Goal: Task Accomplishment & Management: Complete application form

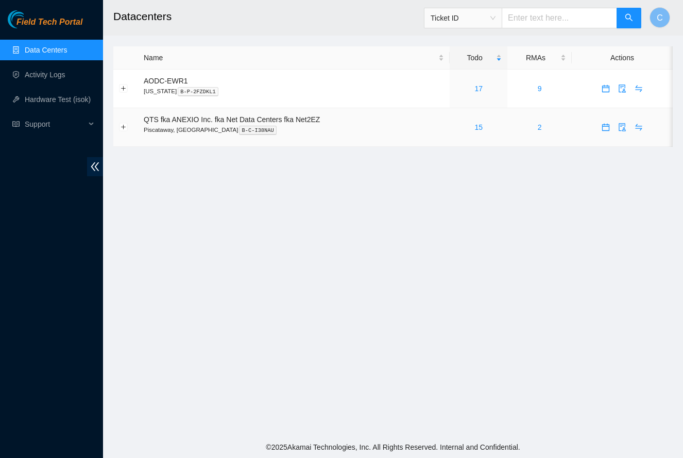
click at [608, 129] on icon "calendar" at bounding box center [606, 127] width 8 height 8
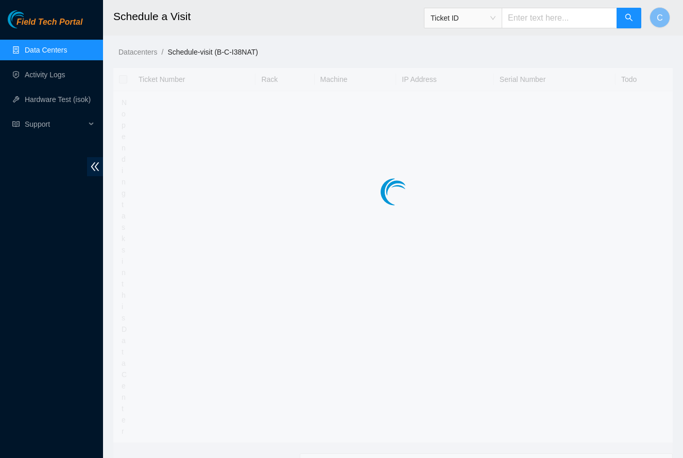
type input "[DATE] 08:43"
type input "[DATE] 08:42"
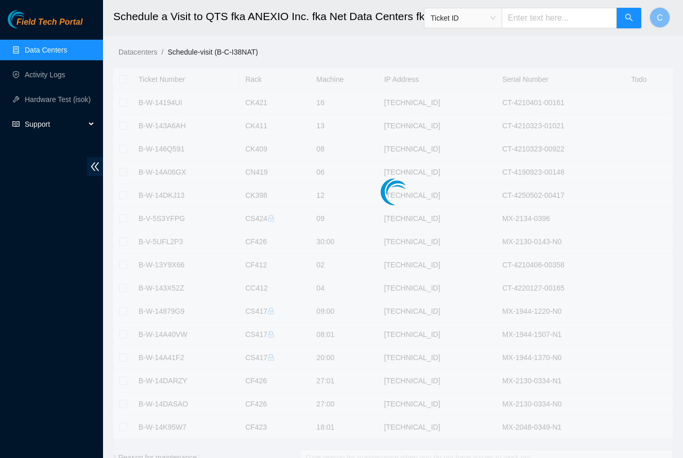
checkbox input "true"
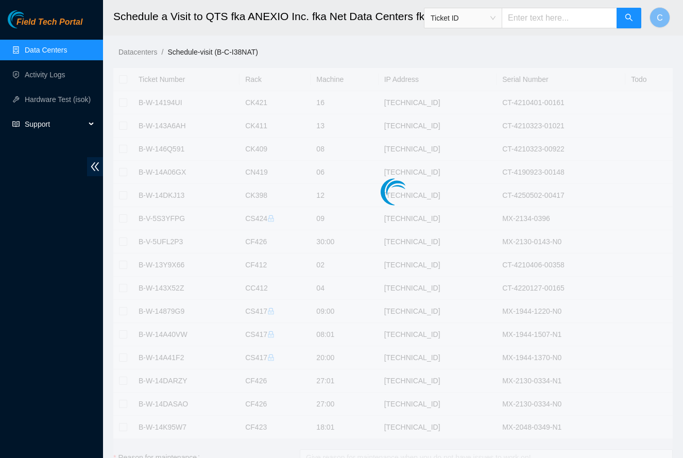
checkbox input "true"
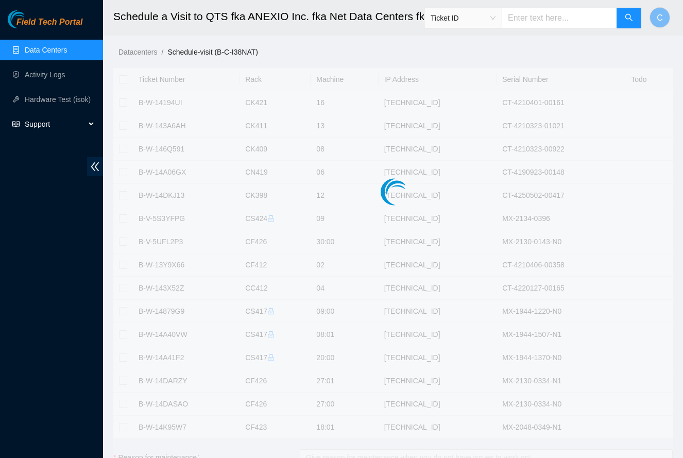
checkbox input "true"
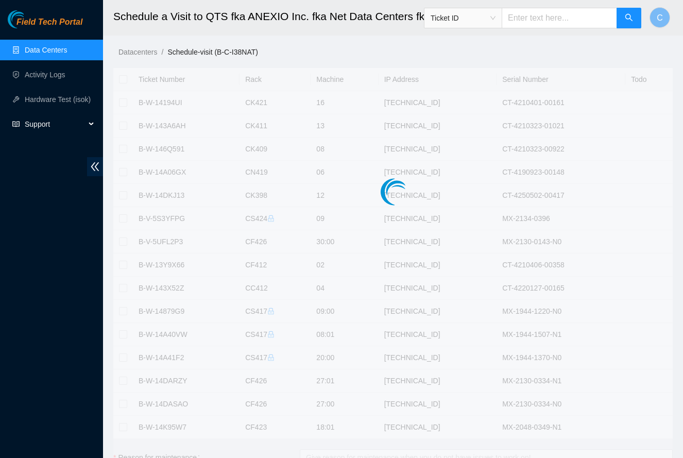
checkbox input "true"
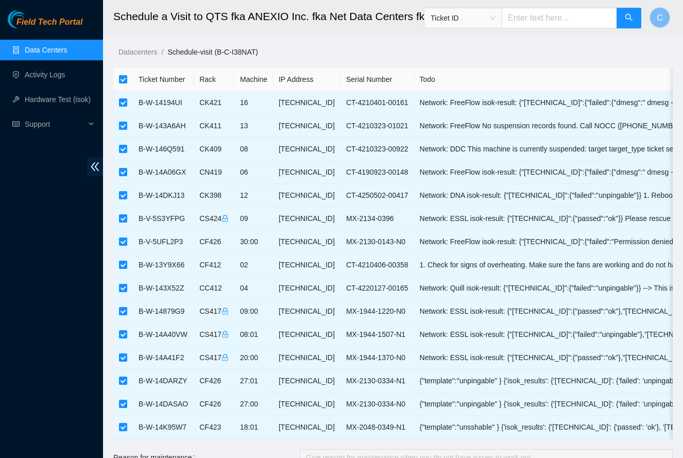
click at [123, 81] on input "checkbox" at bounding box center [123, 79] width 8 height 8
checkbox input "false"
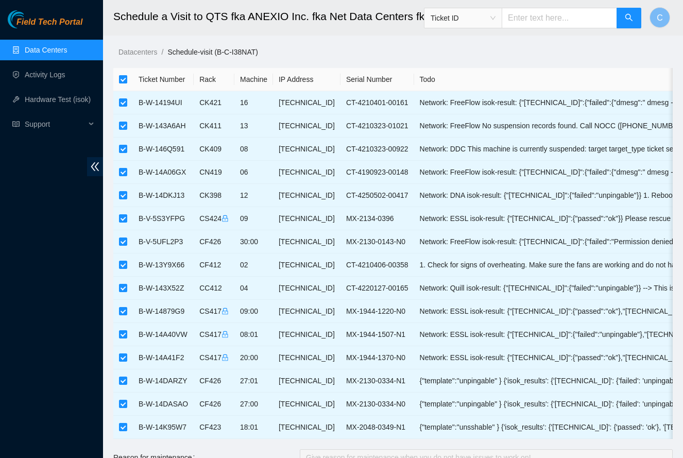
checkbox input "false"
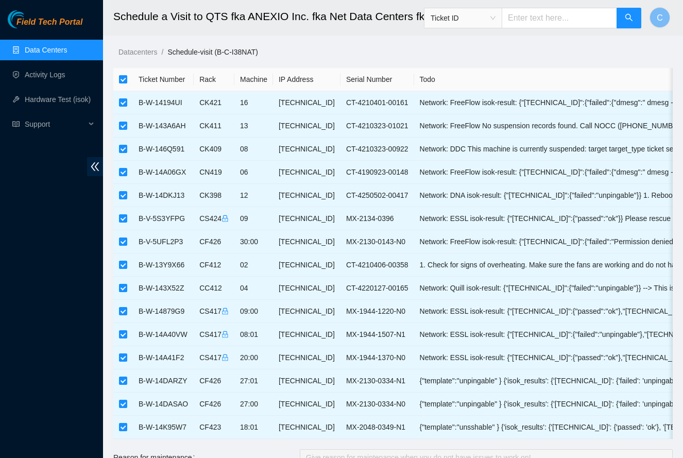
checkbox input "false"
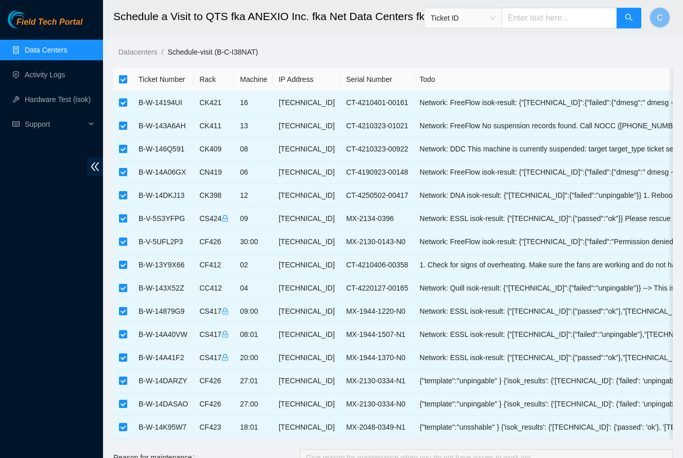
checkbox input "false"
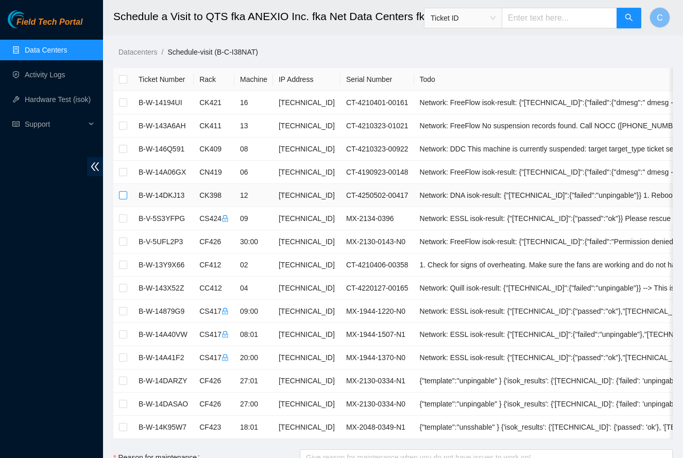
click at [123, 197] on input "checkbox" at bounding box center [123, 195] width 8 height 8
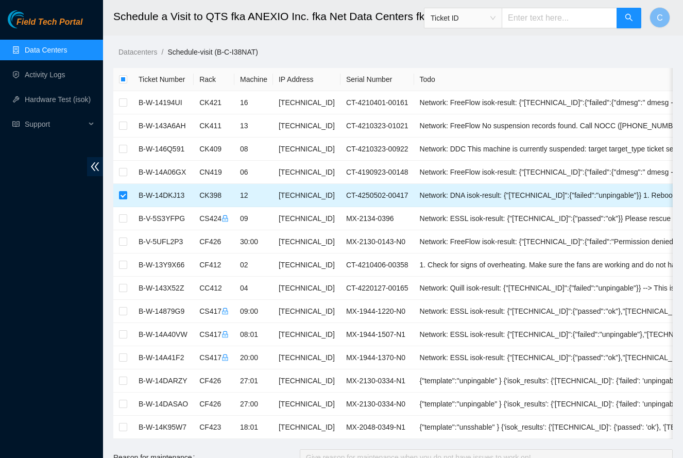
click at [119, 198] on input "checkbox" at bounding box center [123, 195] width 8 height 8
checkbox input "false"
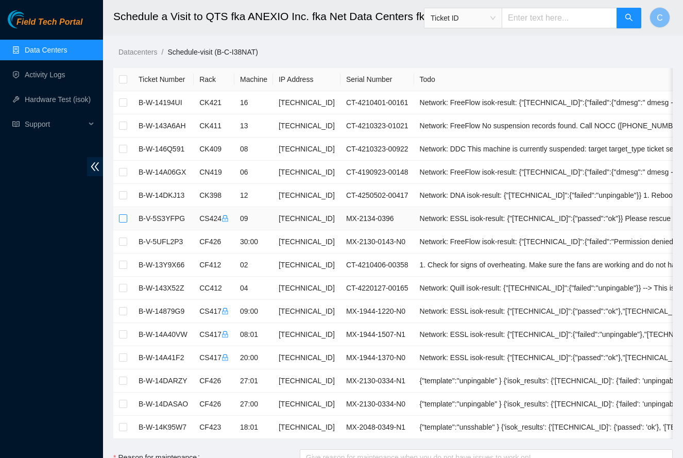
click at [123, 219] on input "checkbox" at bounding box center [123, 218] width 8 height 8
checkbox input "true"
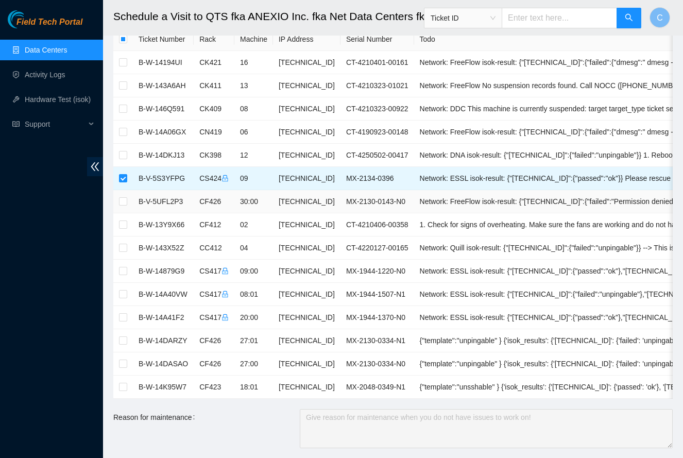
scroll to position [48, 0]
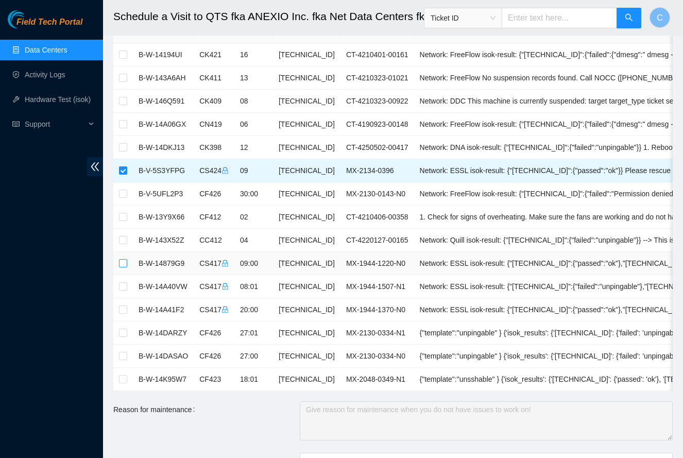
click at [124, 264] on input "checkbox" at bounding box center [123, 263] width 8 height 8
checkbox input "true"
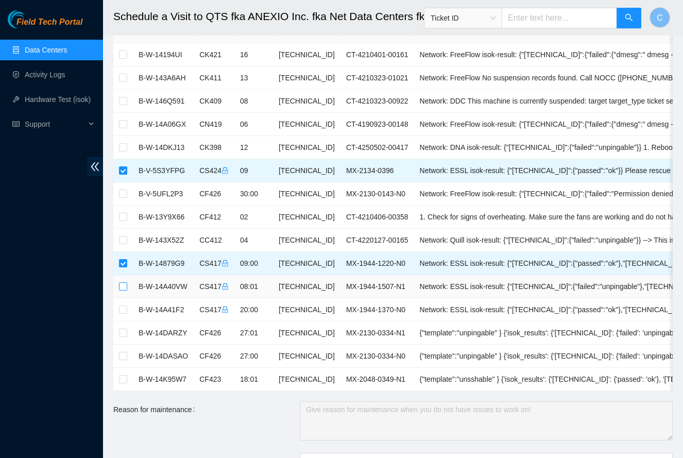
click at [126, 285] on input "checkbox" at bounding box center [123, 286] width 8 height 8
checkbox input "true"
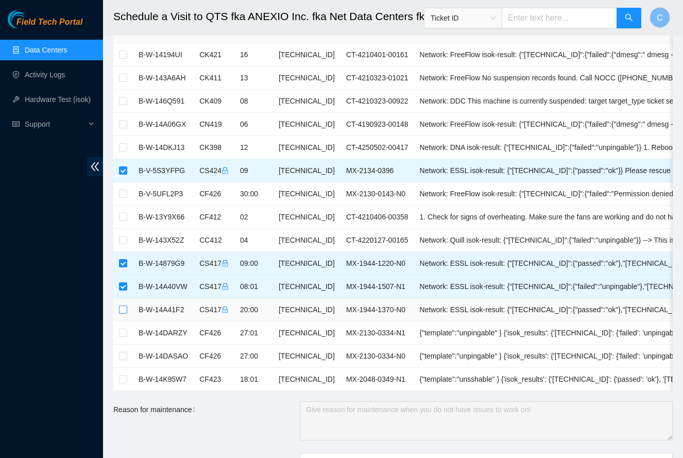
click at [124, 314] on label at bounding box center [123, 309] width 8 height 11
click at [124, 314] on input "checkbox" at bounding box center [123, 310] width 8 height 8
checkbox input "true"
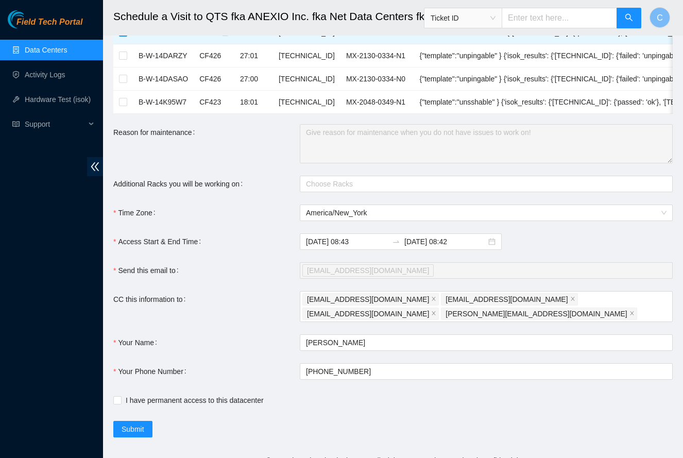
scroll to position [324, 0]
click at [119, 397] on input "I have permanent access to this datacenter" at bounding box center [116, 400] width 7 height 7
checkbox input "true"
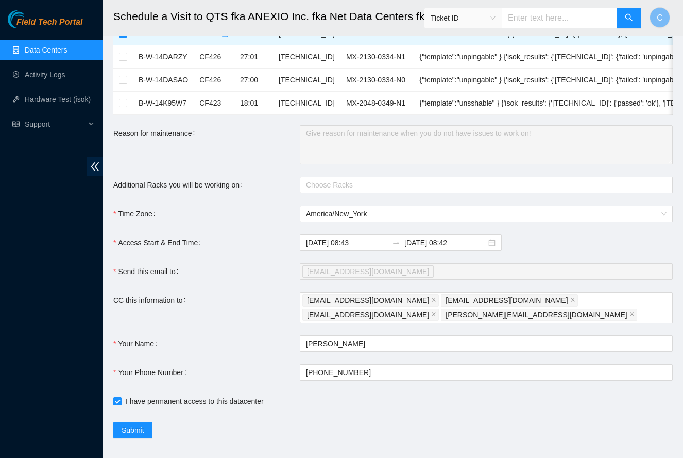
scroll to position [324, 0]
click at [400, 189] on div at bounding box center [482, 185] width 358 height 12
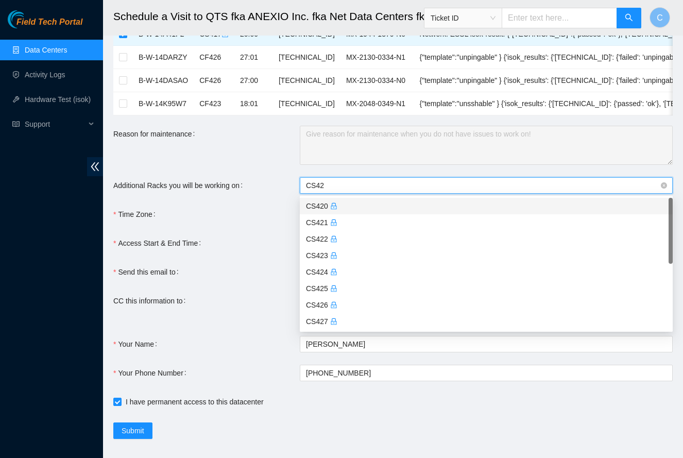
type input "CS423"
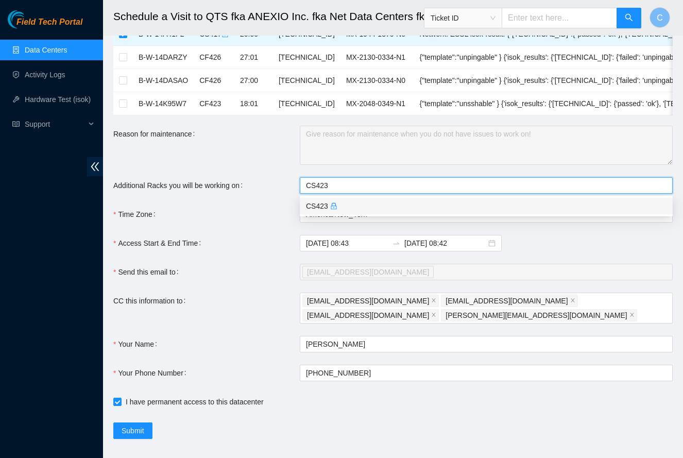
click at [376, 206] on div "CS423" at bounding box center [486, 205] width 361 height 11
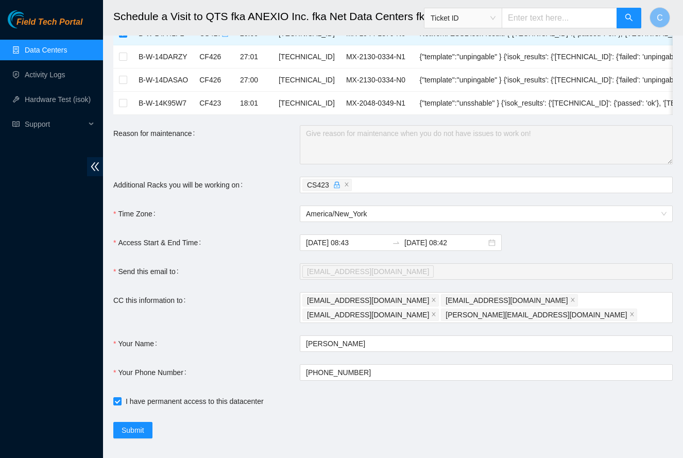
scroll to position [324, 0]
click at [118, 397] on input "I have permanent access to this datacenter" at bounding box center [116, 400] width 7 height 7
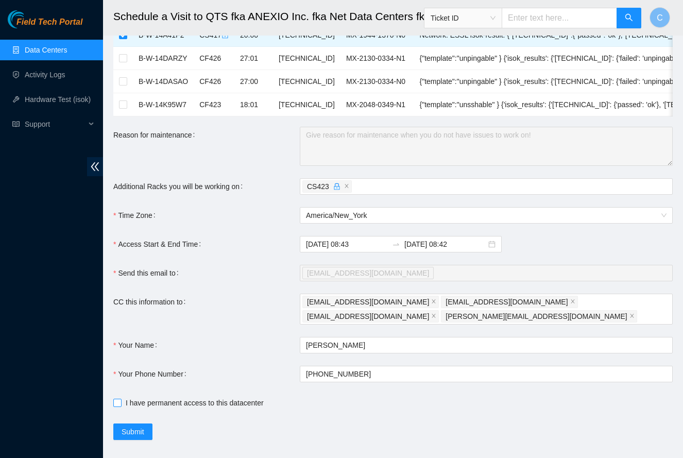
click at [118, 399] on input "I have permanent access to this datacenter" at bounding box center [116, 402] width 7 height 7
checkbox input "true"
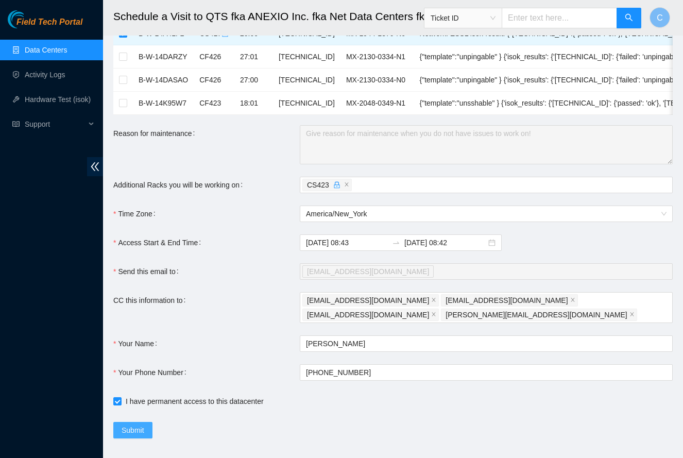
click at [141, 425] on span "Submit" at bounding box center [133, 430] width 23 height 11
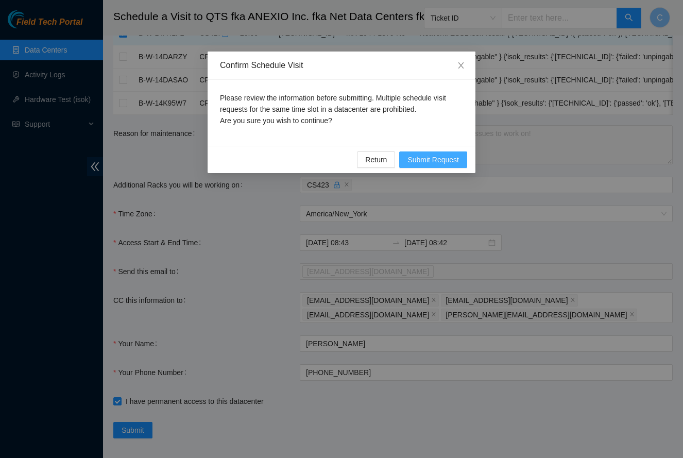
click at [443, 162] on span "Submit Request" at bounding box center [434, 159] width 52 height 11
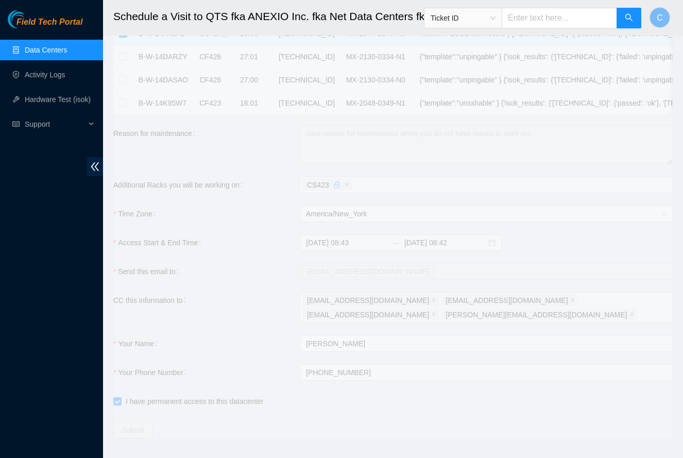
type input "[DATE] 08:47"
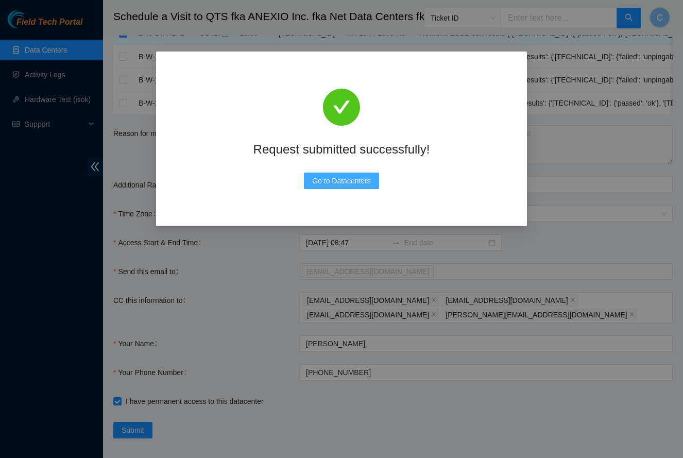
click at [346, 177] on span "Go to Datacenters" at bounding box center [341, 180] width 59 height 11
